Goal: Participate in discussion: Engage in conversation with other users on a specific topic

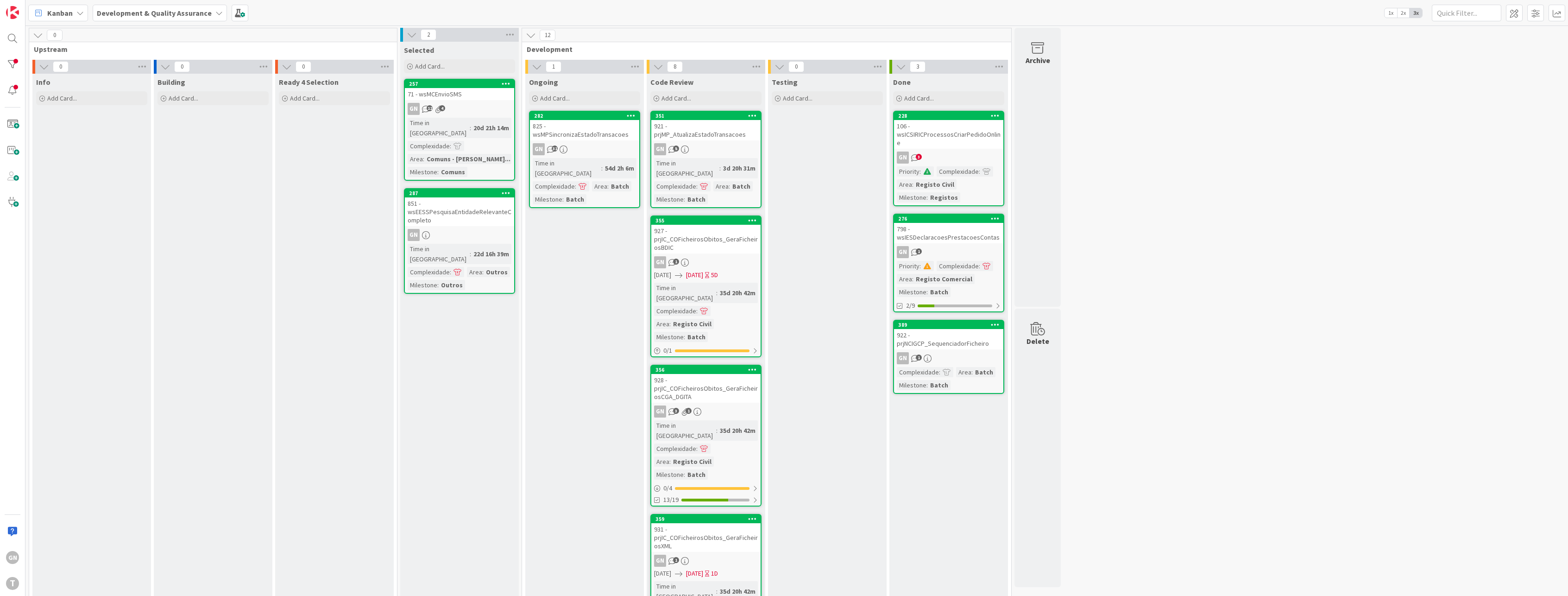
click at [581, 140] on div "825 - wsMPSincronizaEstadoTransacoes" at bounding box center [585, 129] width 110 height 21
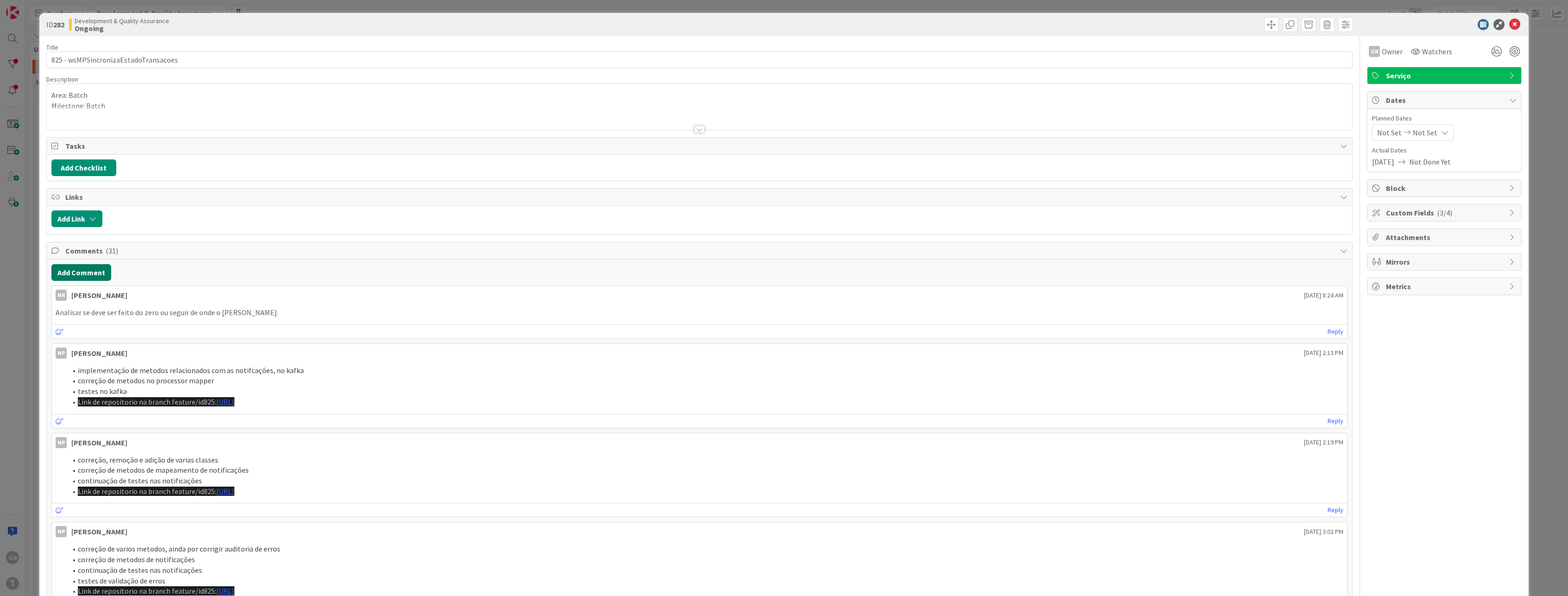
click at [78, 266] on button "Add Comment" at bounding box center [80, 272] width 60 height 17
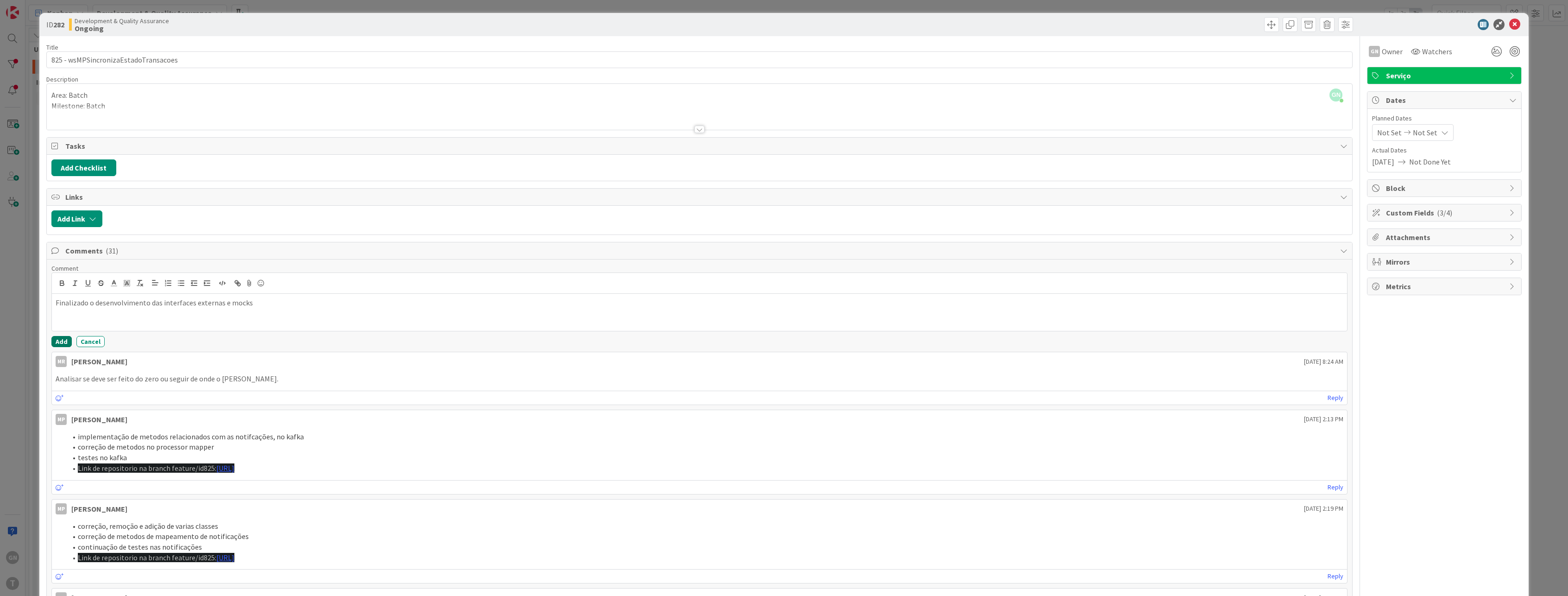
click at [52, 341] on button "Add" at bounding box center [61, 341] width 21 height 11
